Goal: Information Seeking & Learning: Learn about a topic

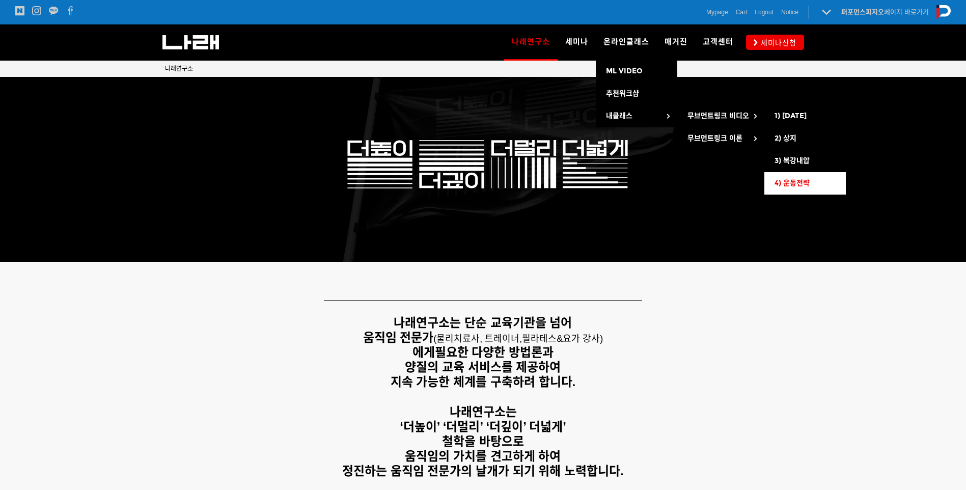
click at [804, 183] on span "4) 운동전략" at bounding box center [791, 183] width 35 height 9
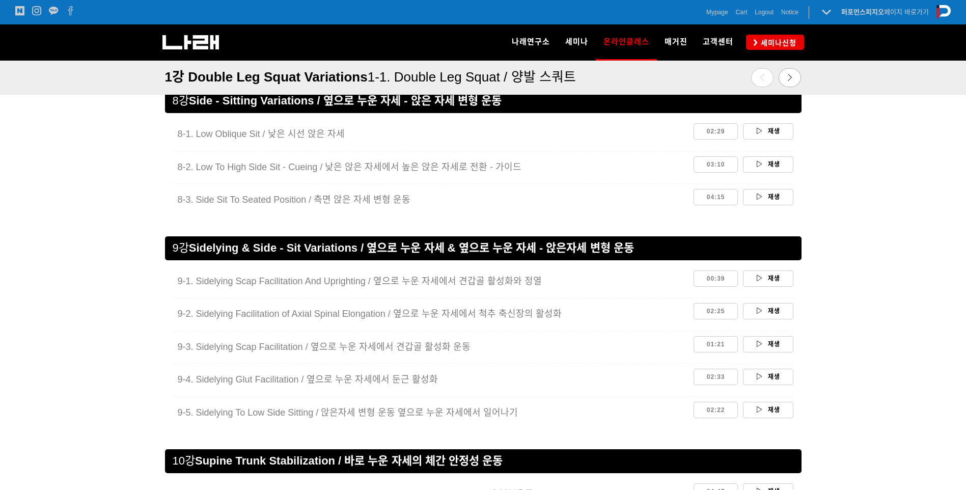
scroll to position [2426, 0]
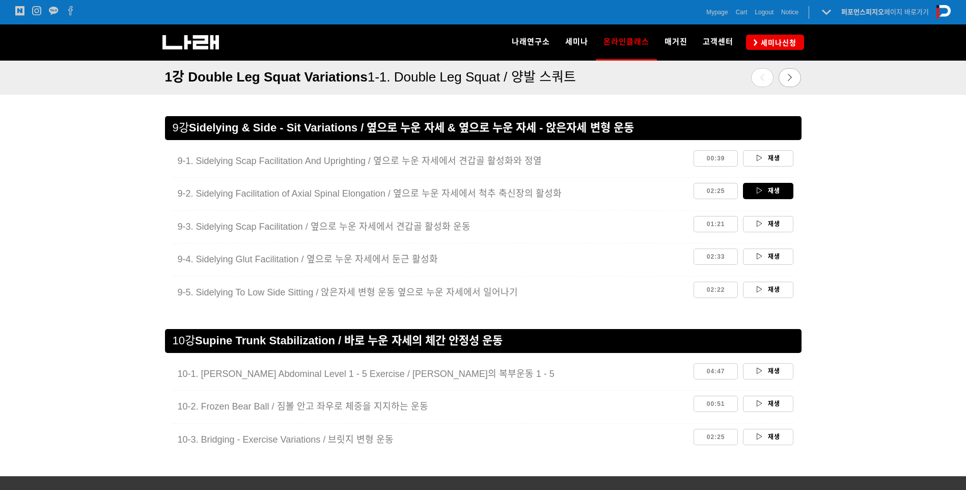
click at [756, 190] on icon at bounding box center [759, 190] width 7 height 6
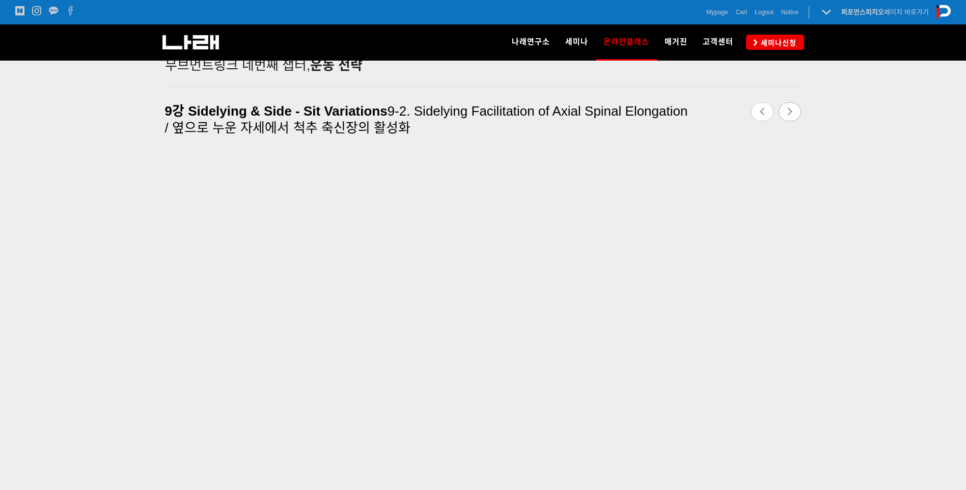
scroll to position [419, 0]
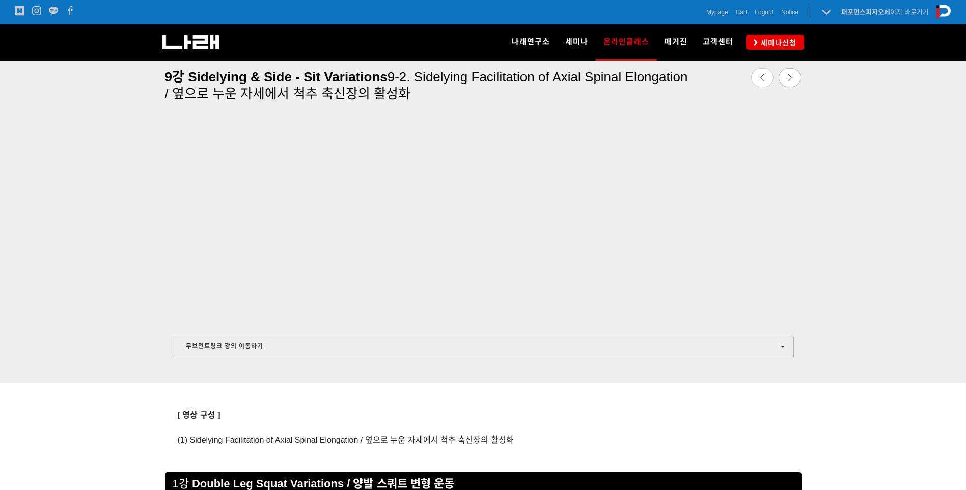
click at [185, 359] on div at bounding box center [483, 369] width 652 height 25
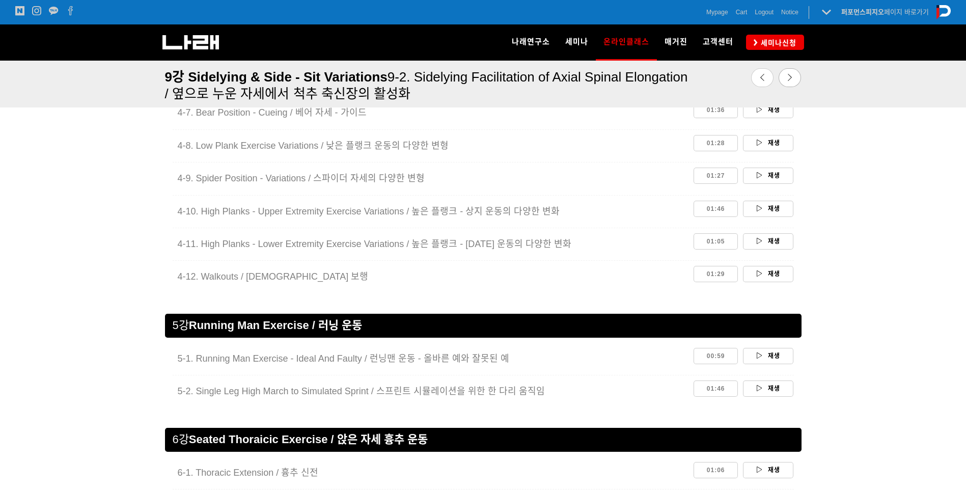
scroll to position [1688, 0]
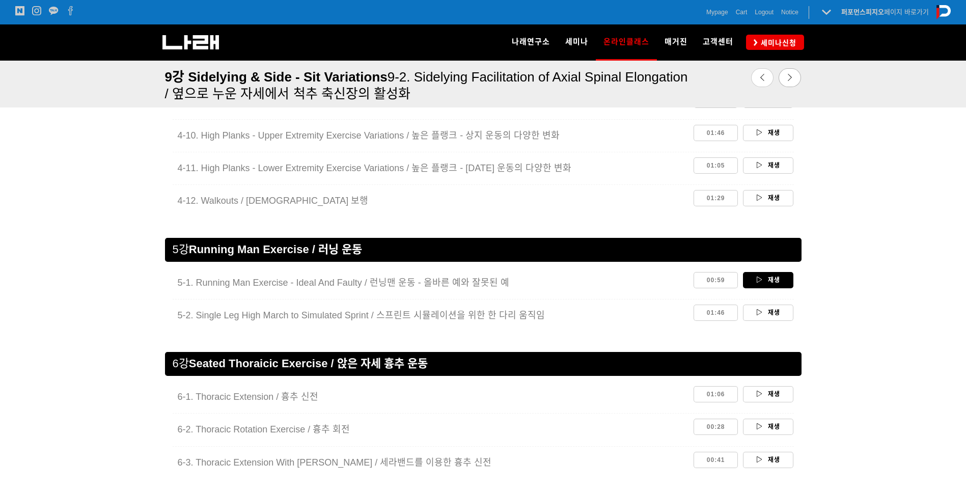
click at [751, 283] on link "재생" at bounding box center [768, 280] width 50 height 16
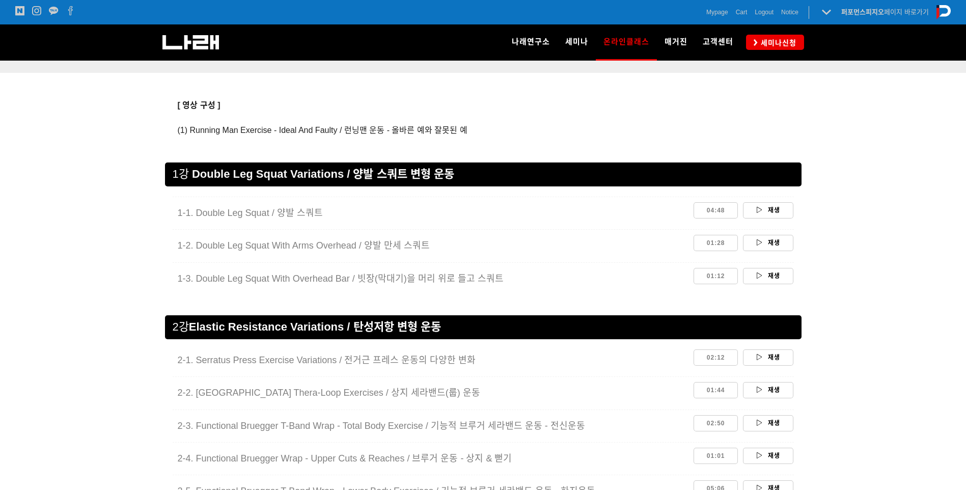
scroll to position [823, 0]
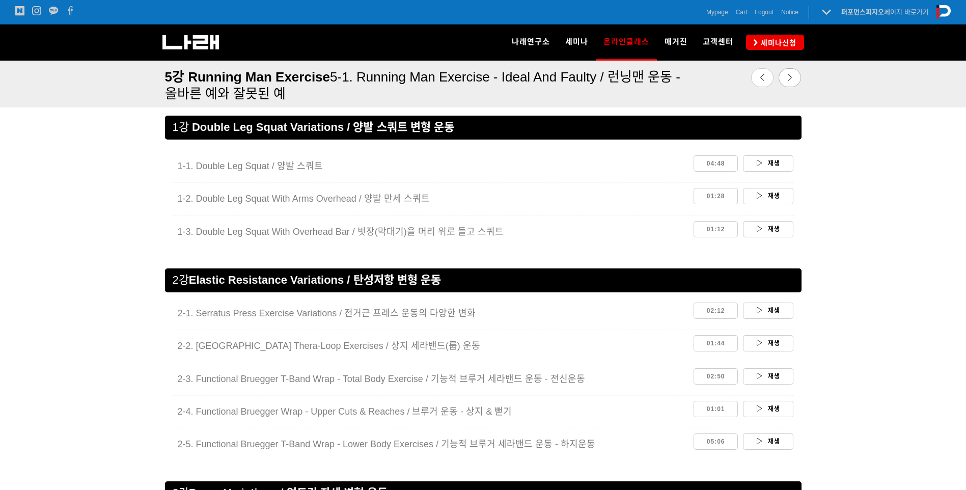
click at [89, 252] on div at bounding box center [483, 272] width 966 height 54
